Goal: Check status

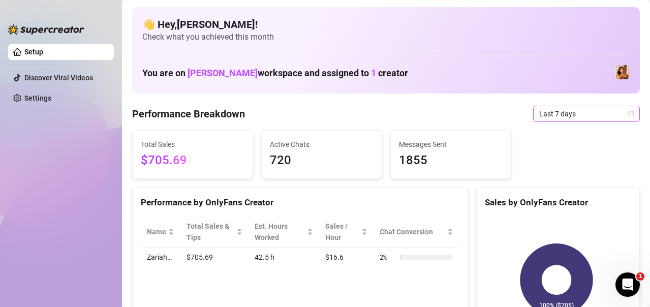
click at [610, 115] on span "Last 7 days" at bounding box center [586, 113] width 95 height 15
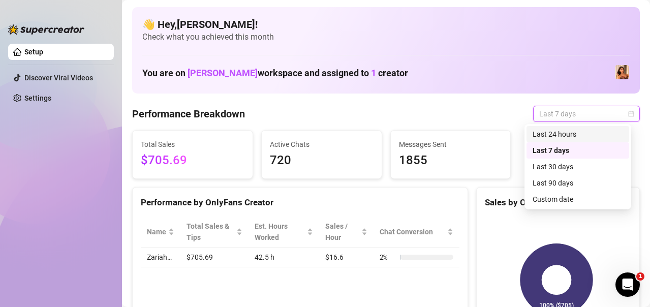
click at [568, 136] on div "Last 24 hours" at bounding box center [577, 134] width 90 height 11
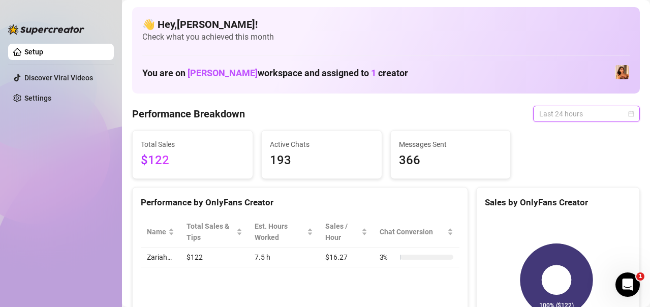
click at [605, 118] on span "Last 24 hours" at bounding box center [586, 113] width 95 height 15
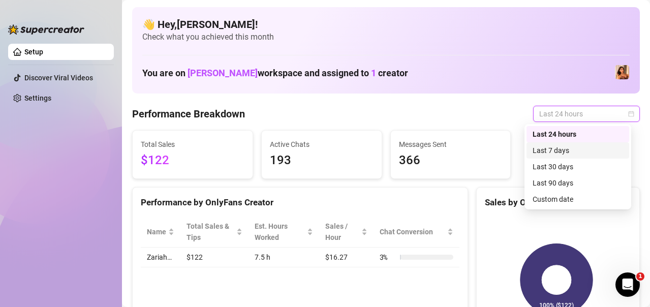
click at [575, 152] on div "Last 7 days" at bounding box center [577, 150] width 90 height 11
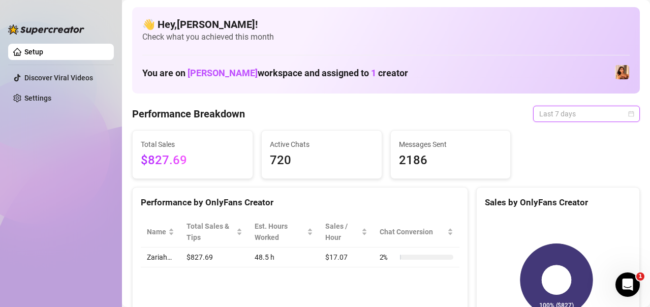
click at [575, 117] on span "Last 7 days" at bounding box center [586, 113] width 95 height 15
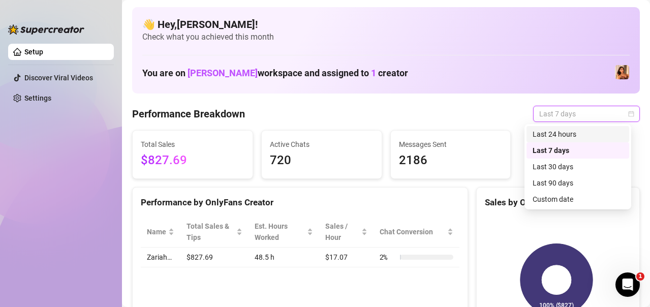
click at [567, 137] on div "Last 24 hours" at bounding box center [577, 134] width 90 height 11
click at [575, 113] on span "Last 24 hours" at bounding box center [586, 113] width 95 height 15
click at [578, 148] on div "Last 7 days" at bounding box center [577, 150] width 90 height 11
click at [561, 115] on span "Last 7 days" at bounding box center [586, 113] width 95 height 15
click at [555, 134] on div "Last 24 hours" at bounding box center [577, 134] width 90 height 11
